Goal: Task Accomplishment & Management: Use online tool/utility

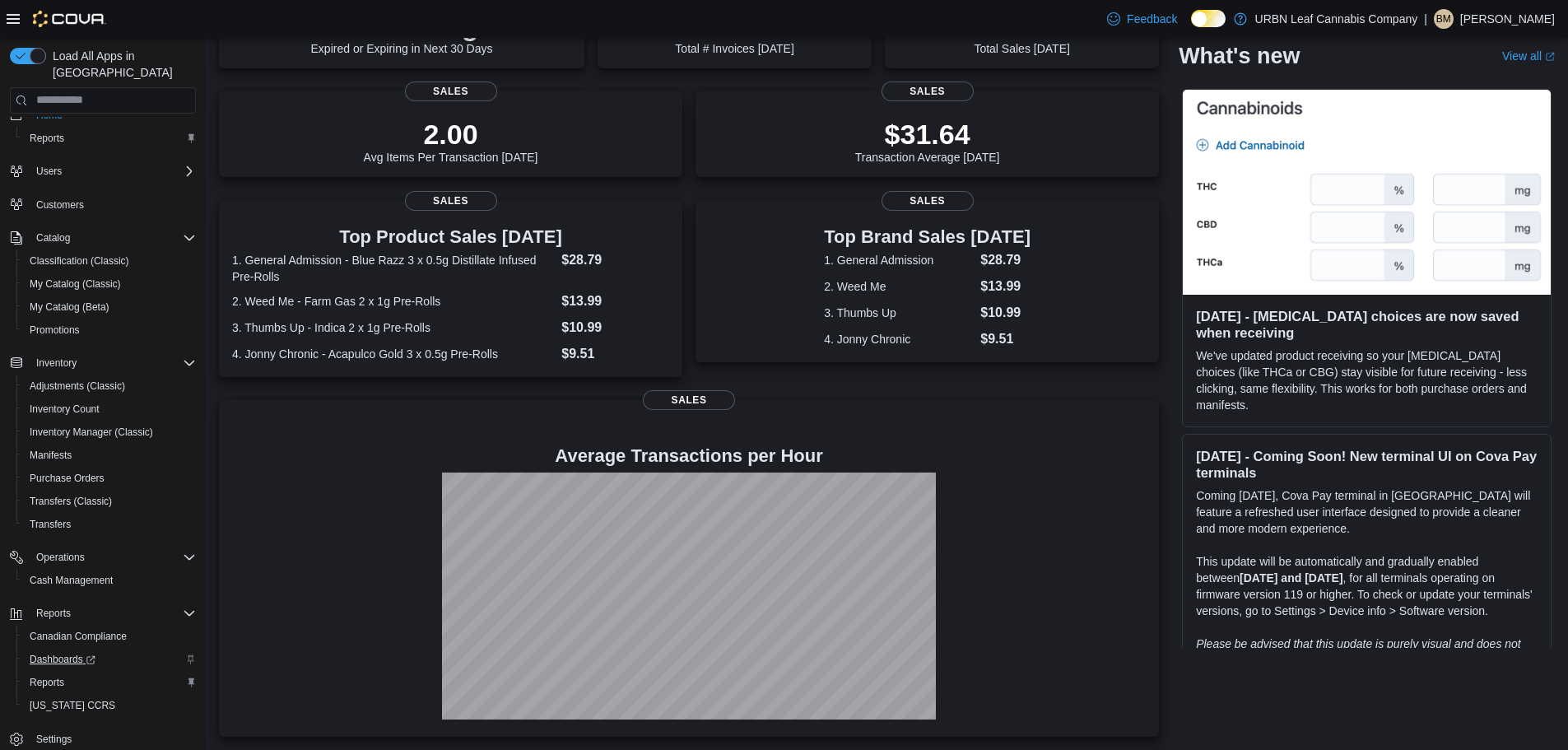
scroll to position [31, 0]
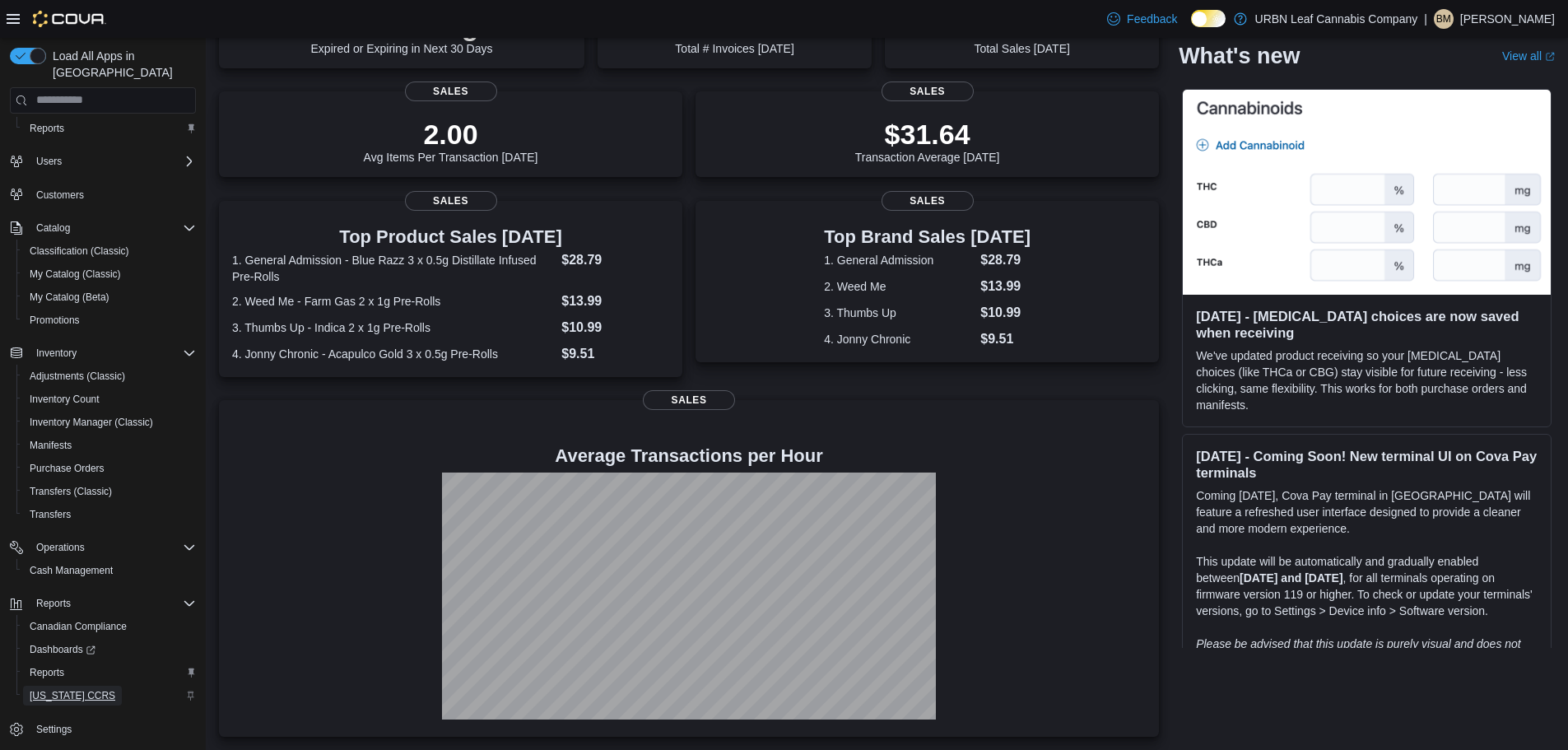
click at [61, 686] on span "[US_STATE] CCRS" at bounding box center [73, 695] width 85 height 20
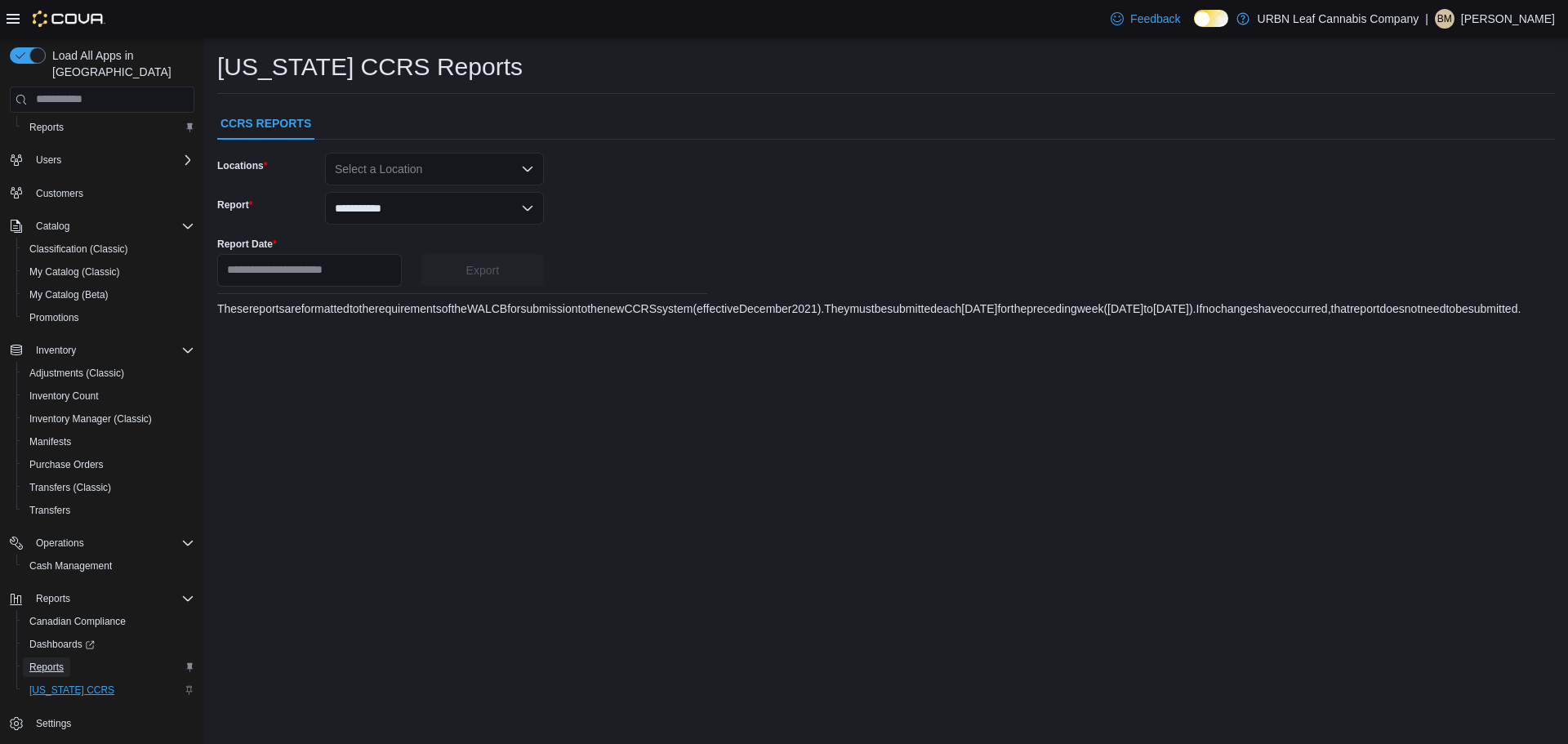
click at [57, 660] on span "Reports" at bounding box center [47, 666] width 35 height 13
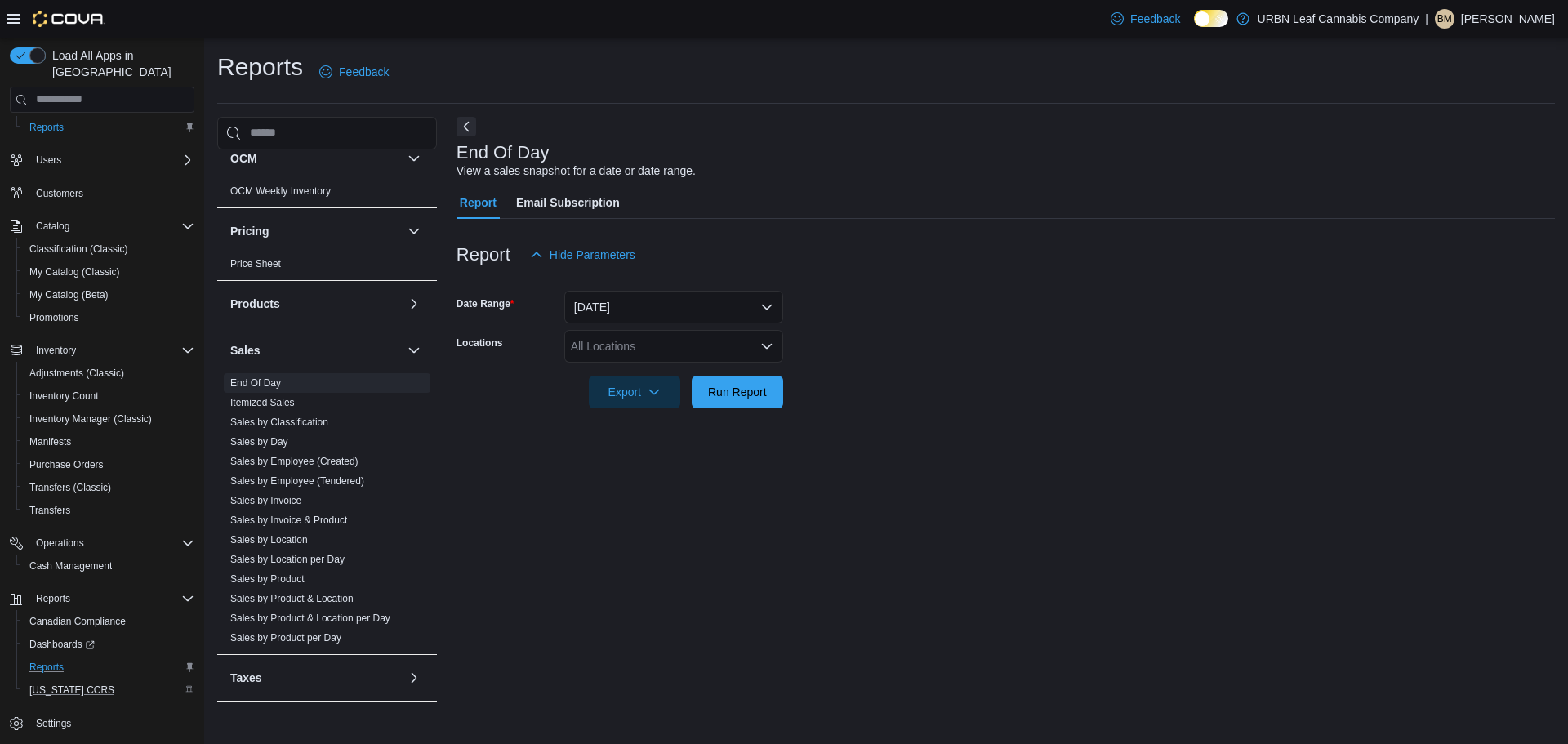
scroll to position [899, 0]
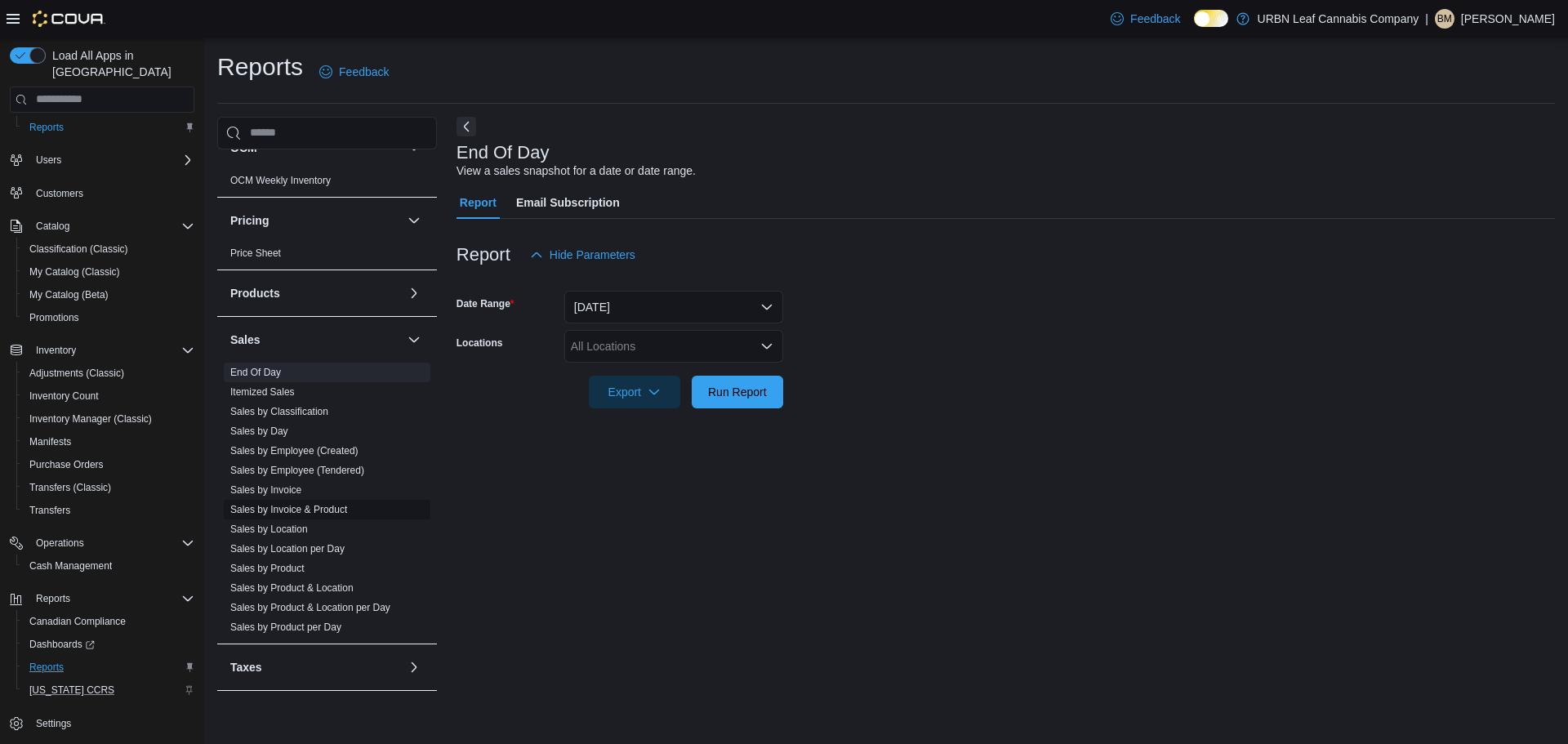
click at [309, 503] on span "Sales by Invoice & Product" at bounding box center [289, 509] width 117 height 13
click at [309, 506] on link "Sales by Invoice & Product" at bounding box center [289, 510] width 117 height 12
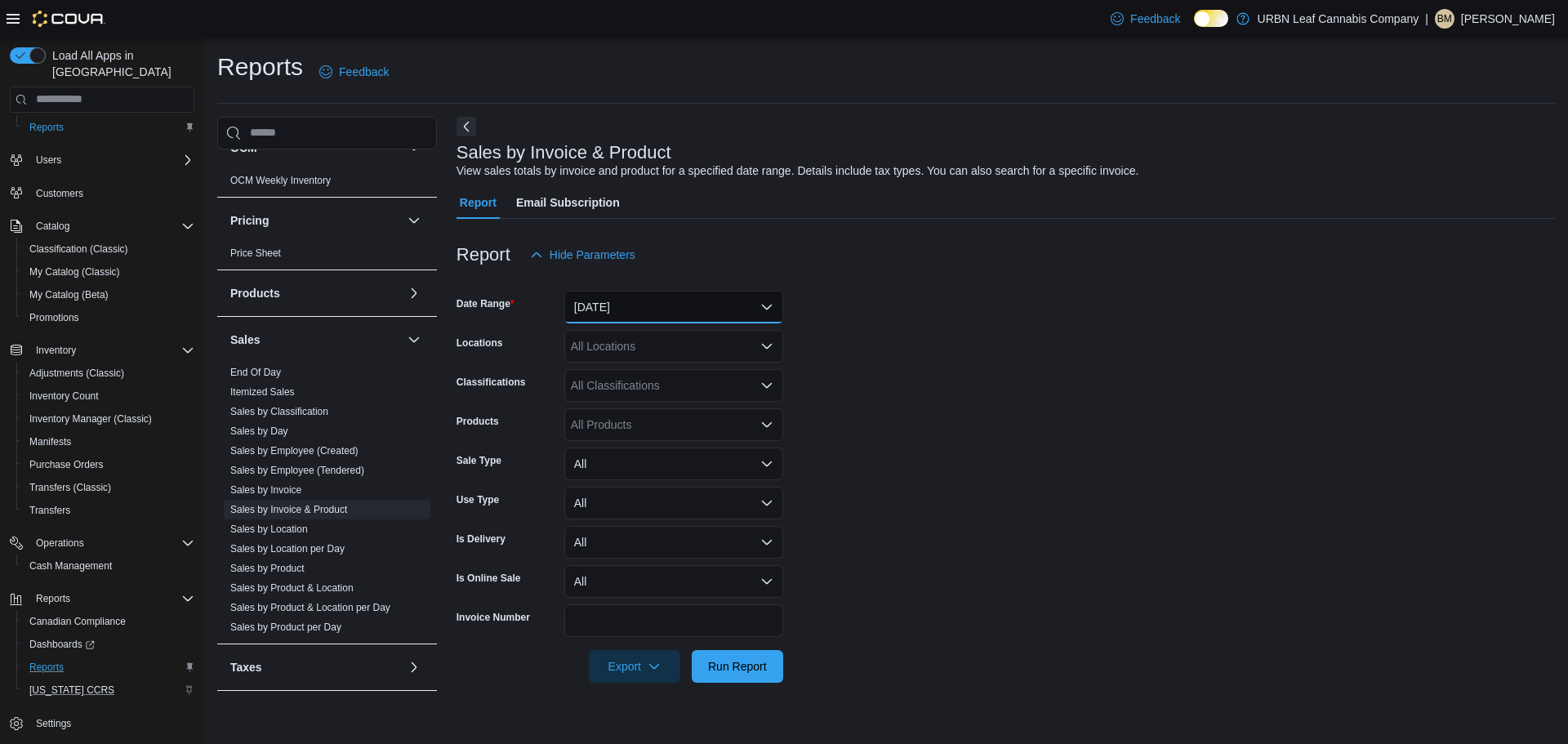
click at [661, 318] on button "[DATE]" at bounding box center [674, 306] width 219 height 33
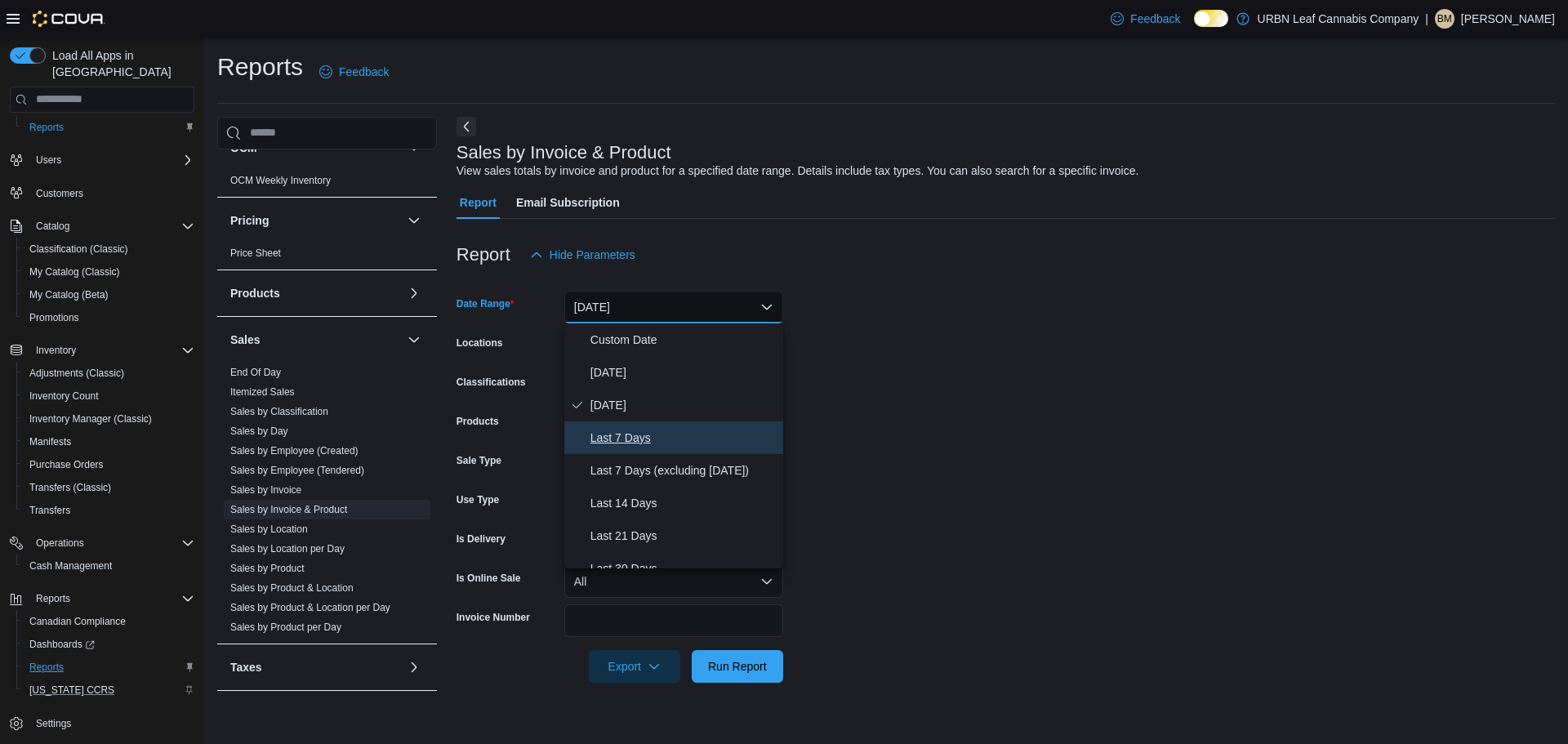
click at [617, 429] on span "Last 7 Days" at bounding box center [683, 437] width 186 height 19
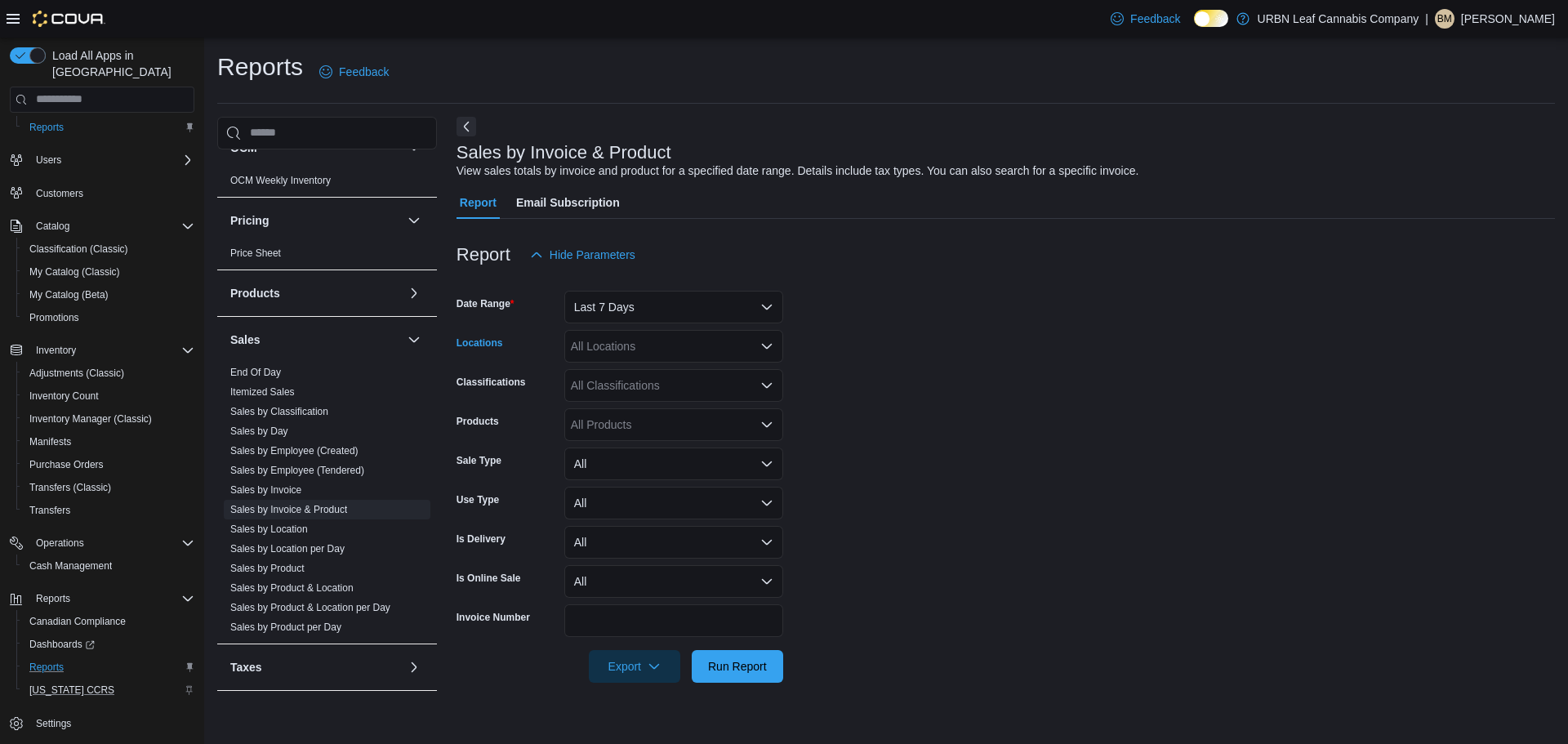
click at [654, 351] on div "All Locations" at bounding box center [674, 346] width 219 height 33
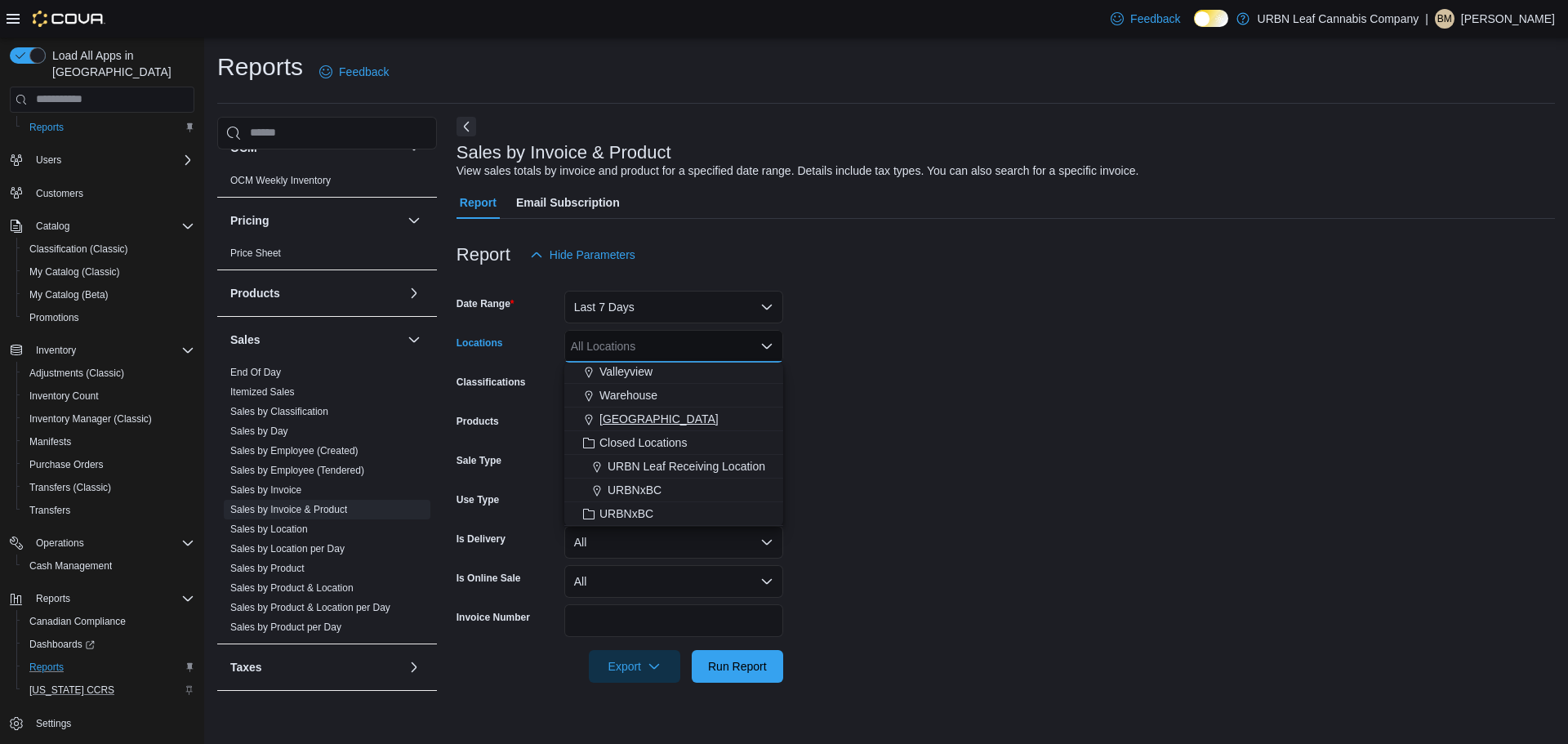
click at [636, 422] on span "[GEOGRAPHIC_DATA]" at bounding box center [659, 418] width 119 height 16
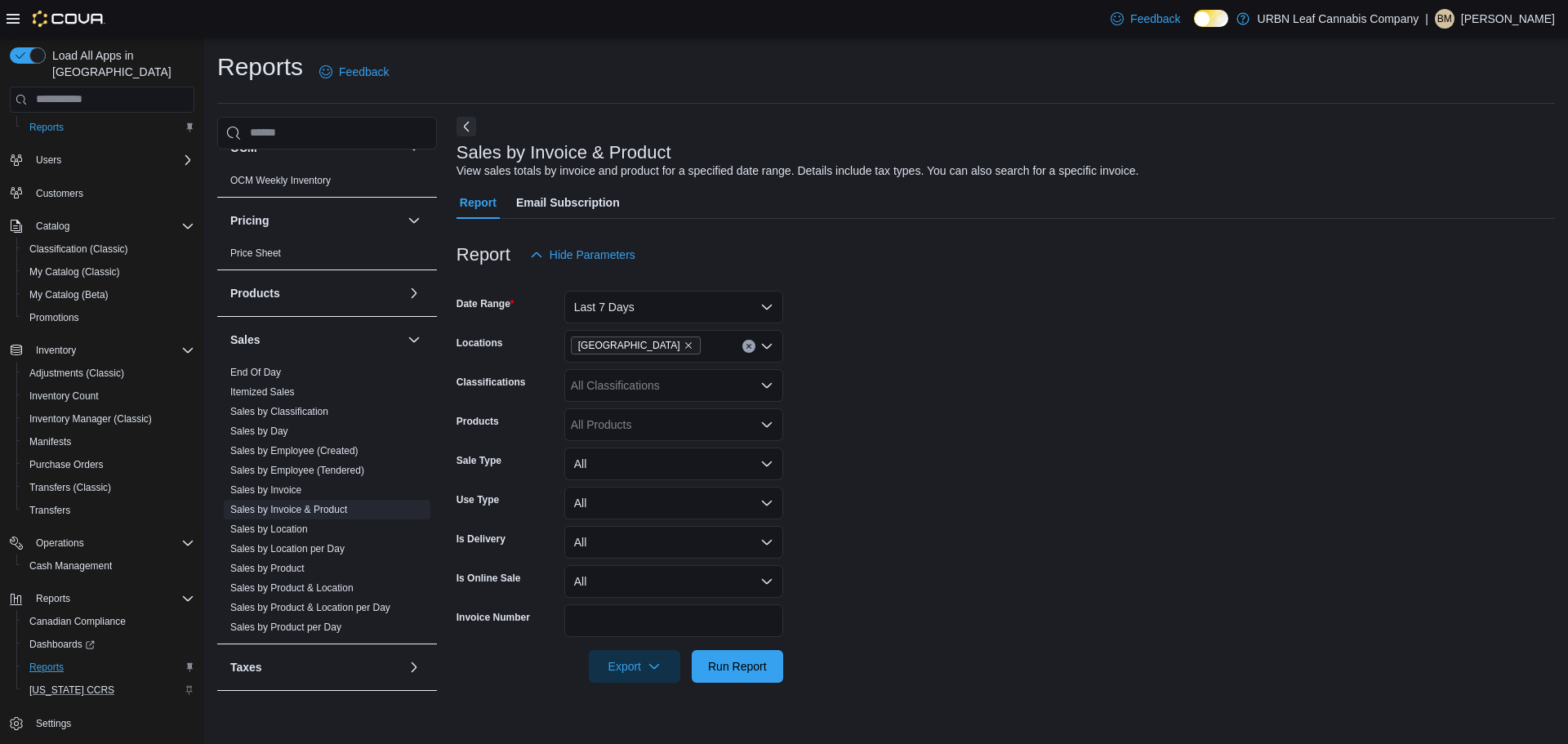
click at [1019, 420] on form "Date Range Last 7 Days Locations [GEOGRAPHIC_DATA] Classifications All Classifi…" at bounding box center [1005, 477] width 1098 height 411
click at [640, 658] on span "Export" at bounding box center [634, 665] width 72 height 33
click at [648, 574] on span "Export to Excel" at bounding box center [637, 568] width 74 height 13
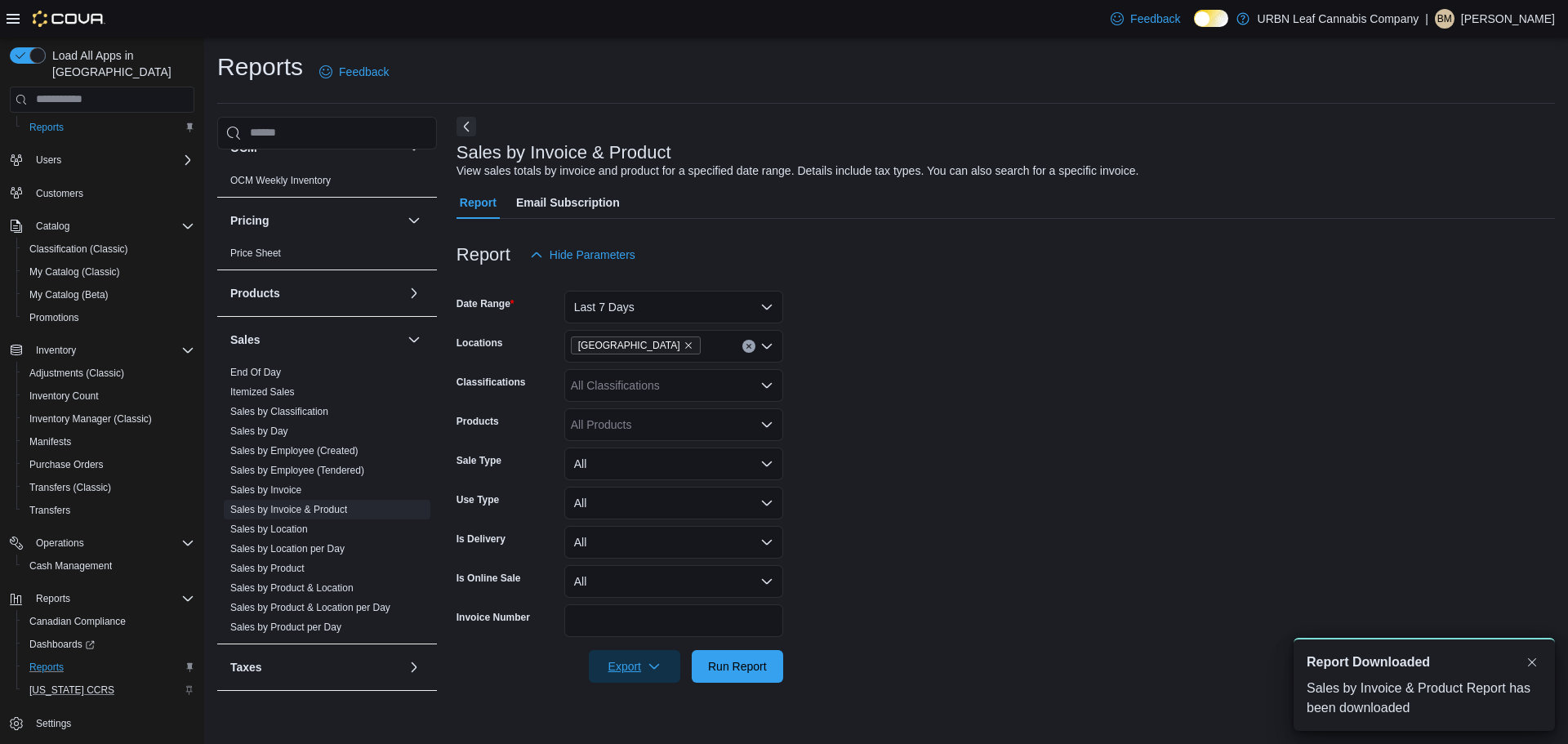
scroll to position [0, 0]
